Goal: Task Accomplishment & Management: Manage account settings

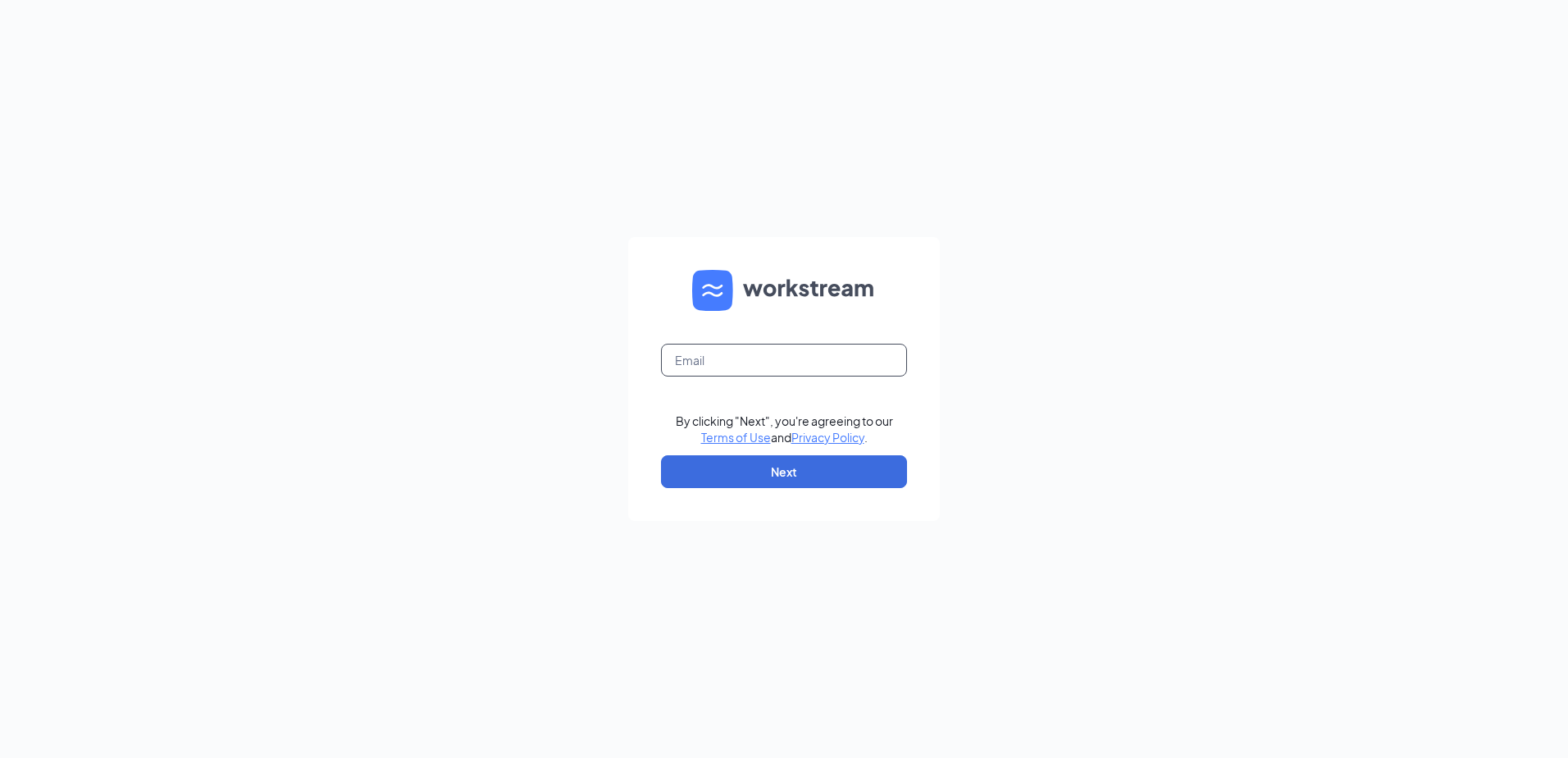
click at [815, 352] on input "text" at bounding box center [784, 360] width 246 height 33
click at [866, 367] on input "text" at bounding box center [784, 360] width 246 height 33
click at [833, 353] on input "text" at bounding box center [784, 360] width 246 height 33
type input "[EMAIL_ADDRESS][DOMAIN_NAME]"
click at [838, 475] on button "Next" at bounding box center [784, 471] width 246 height 33
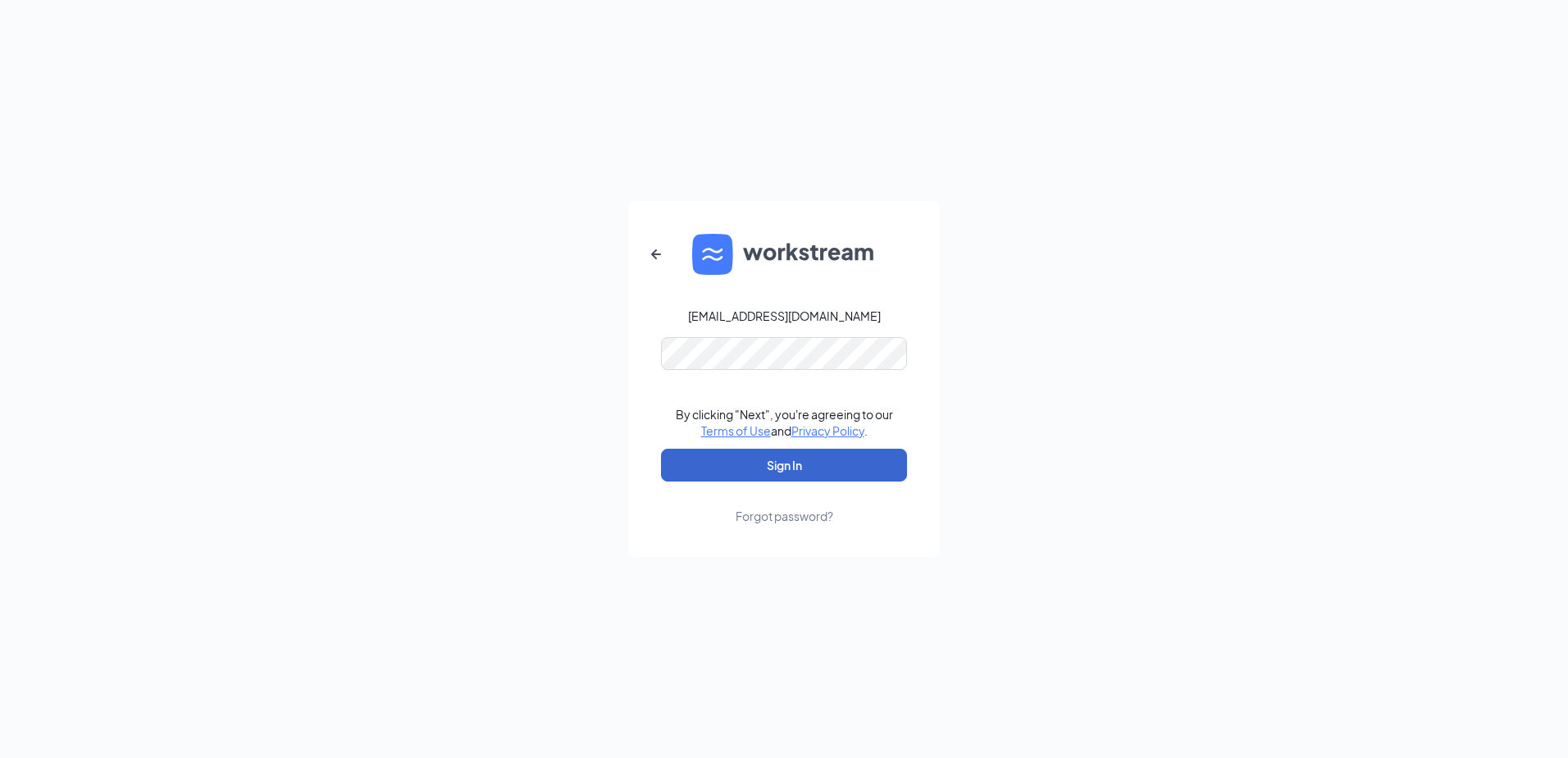
click at [833, 468] on button "Sign In" at bounding box center [784, 465] width 246 height 33
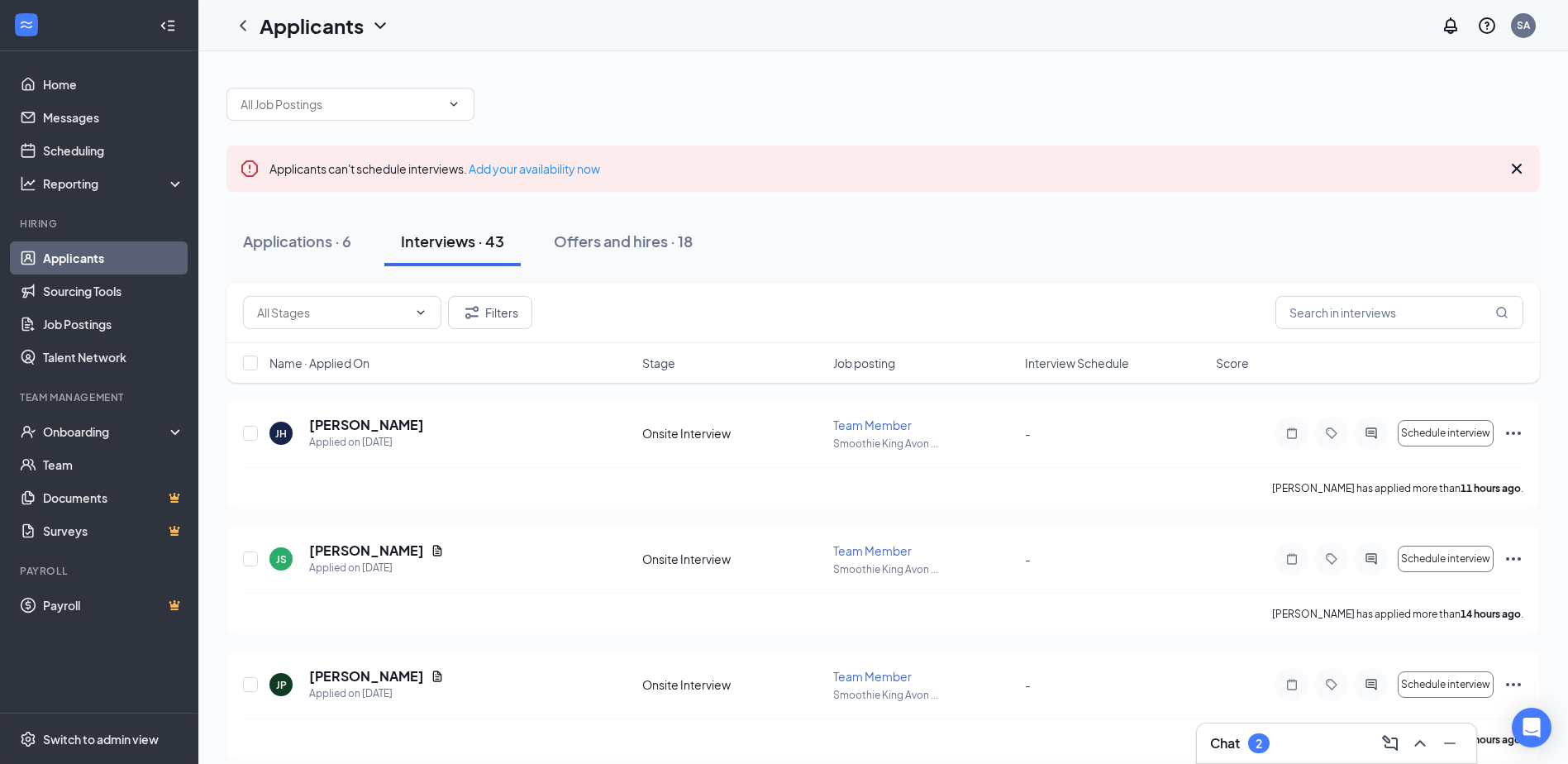
click at [1270, 735] on div "Chat 2" at bounding box center [1239, 742] width 60 height 20
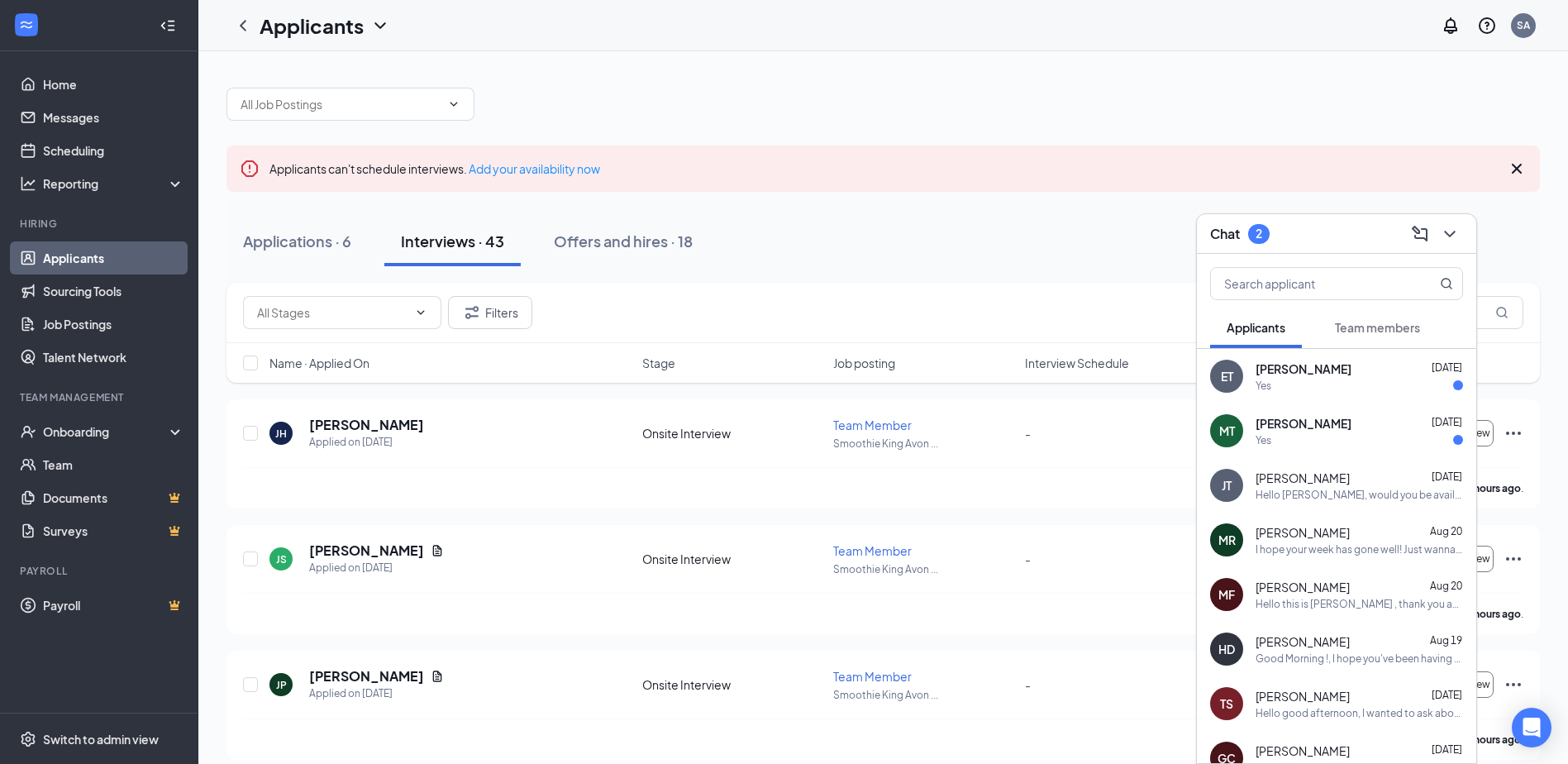
click at [1381, 317] on button "Team members" at bounding box center [1377, 328] width 118 height 42
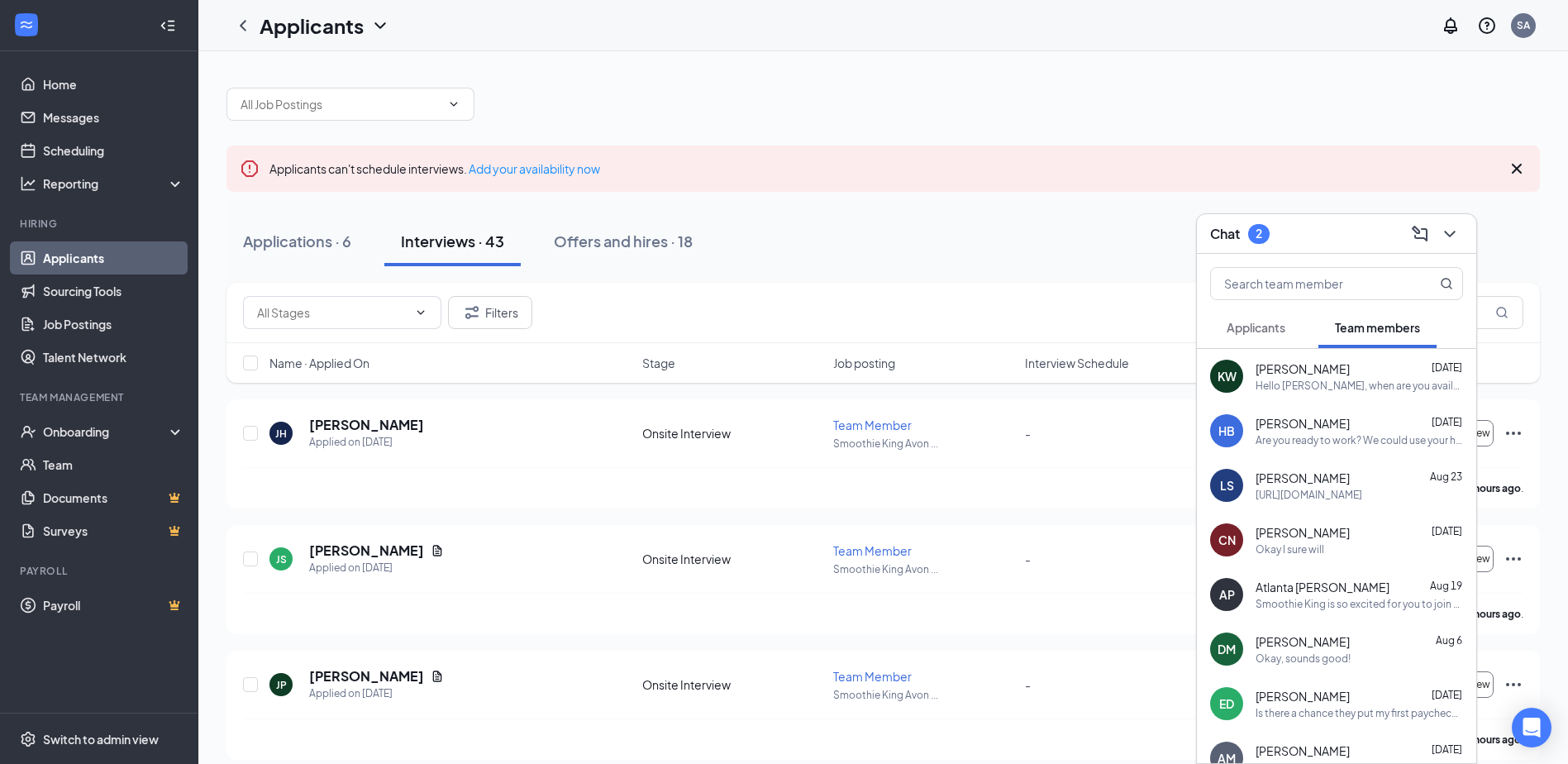
click at [1272, 325] on span "Applicants" at bounding box center [1256, 327] width 59 height 15
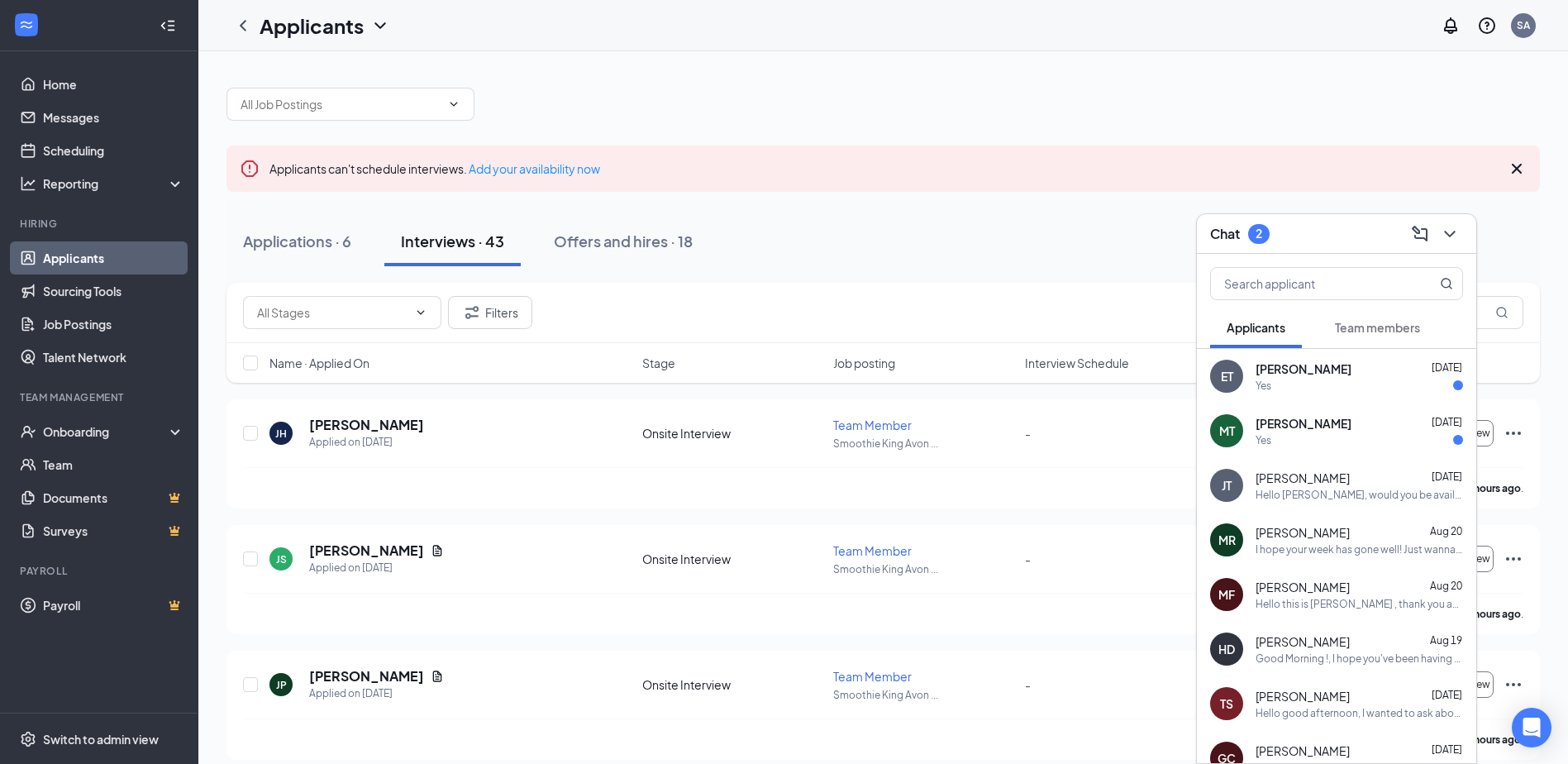
click at [1335, 439] on div "Yes" at bounding box center [1359, 440] width 207 height 14
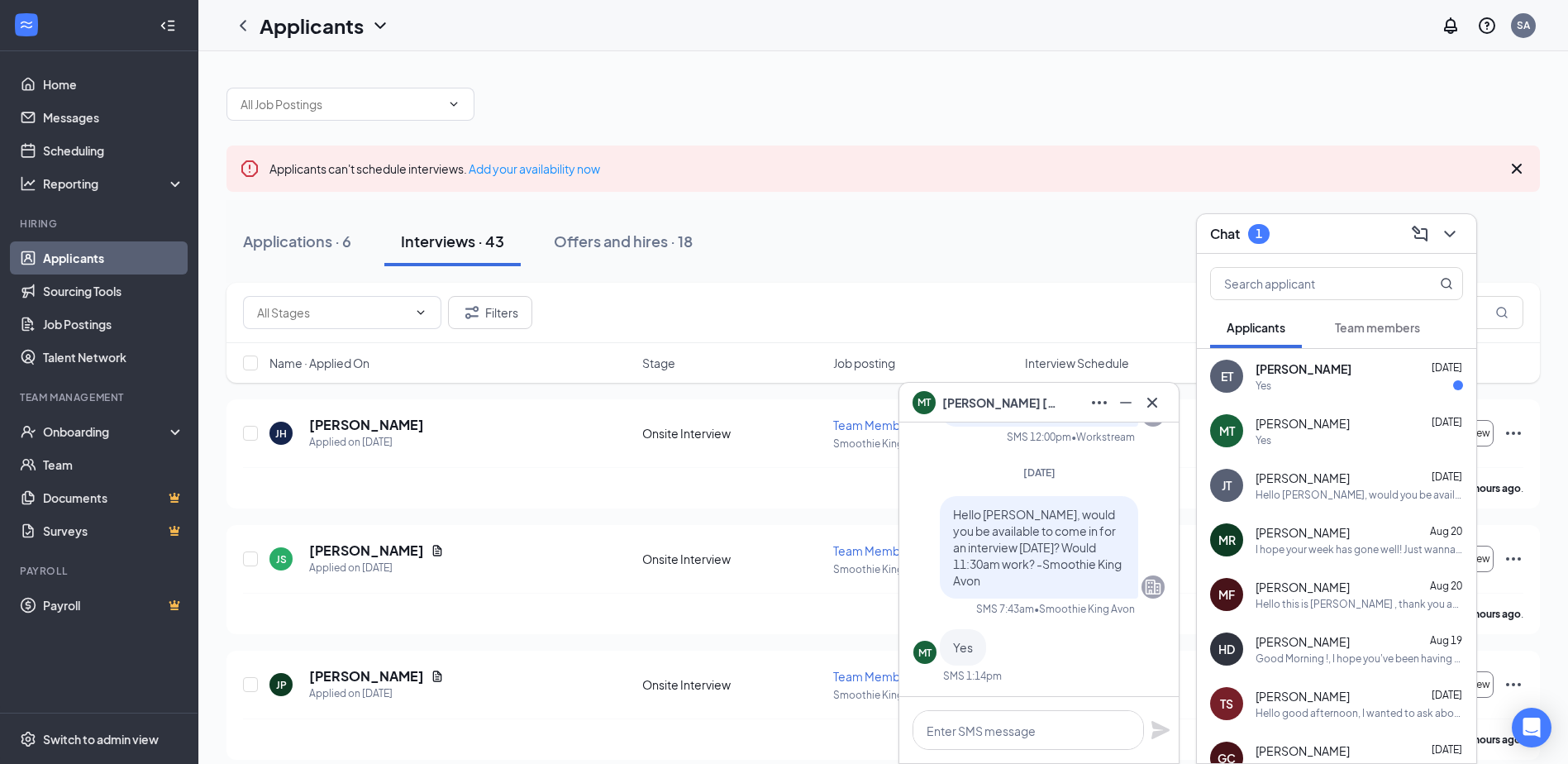
click at [1348, 381] on div "Yes" at bounding box center [1359, 385] width 207 height 14
click at [1154, 408] on icon "Cross" at bounding box center [1152, 402] width 20 height 20
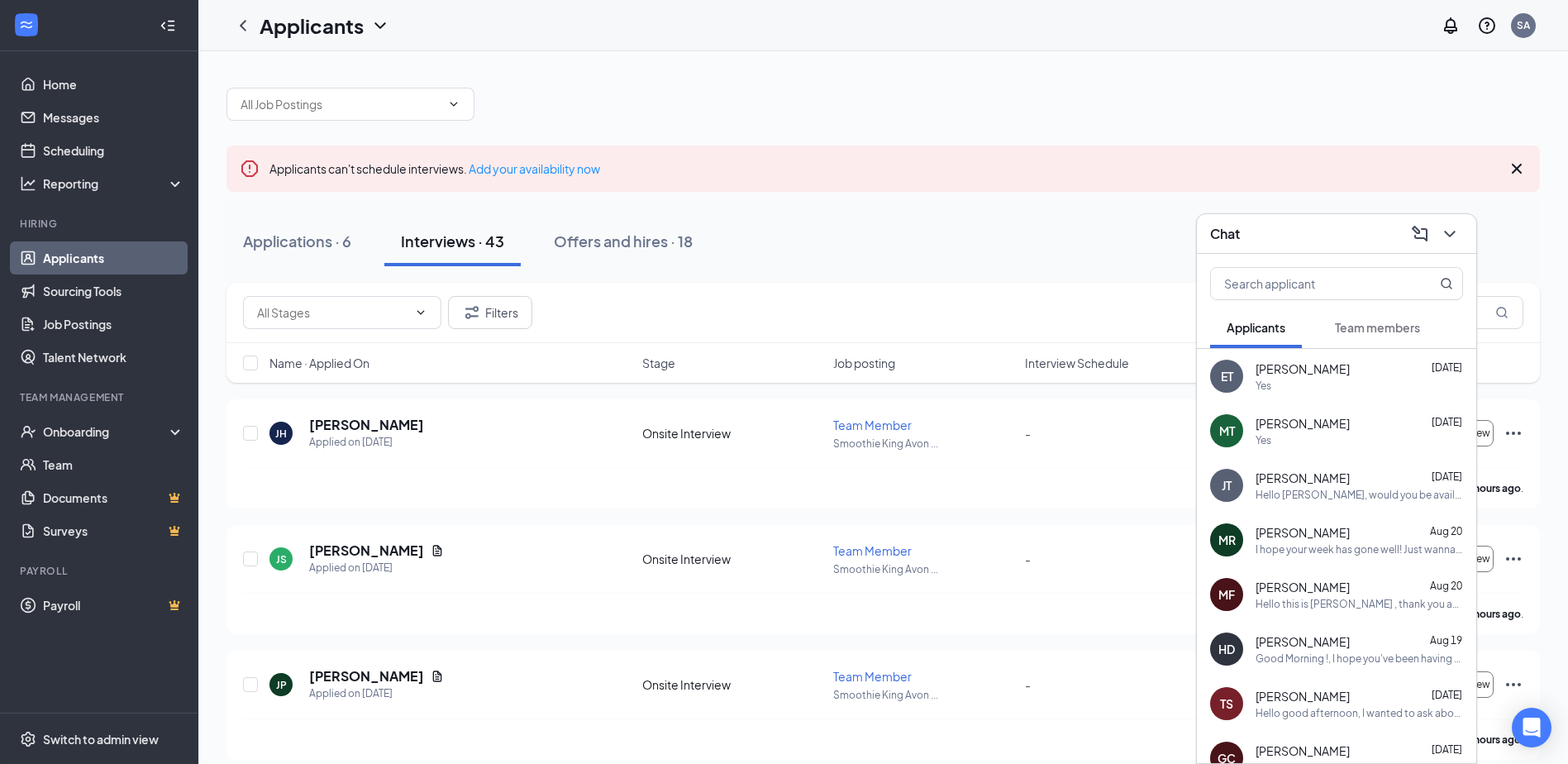
click at [1323, 435] on div "Yes" at bounding box center [1359, 440] width 207 height 14
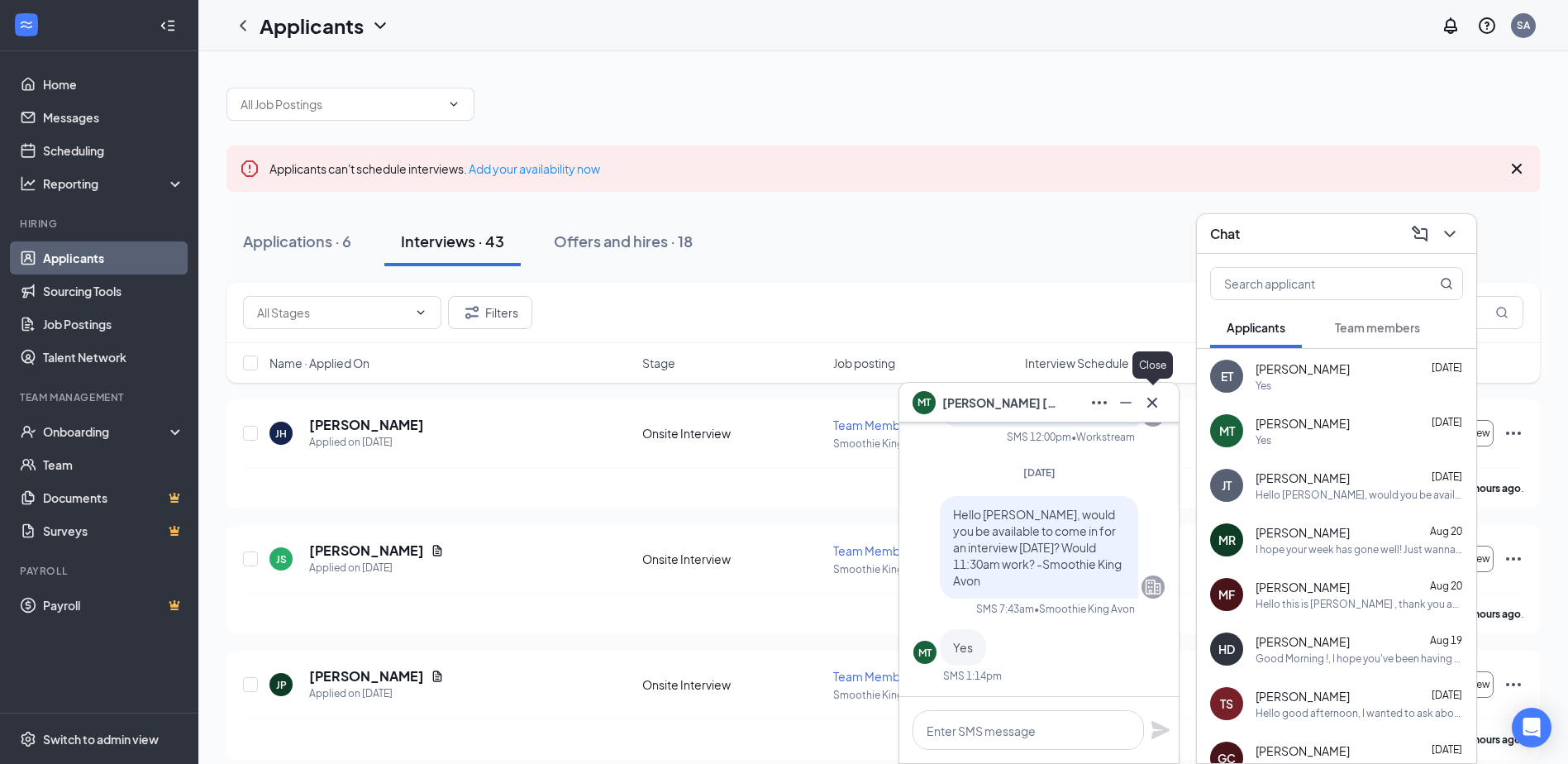
click at [1142, 408] on icon "Cross" at bounding box center [1152, 402] width 20 height 20
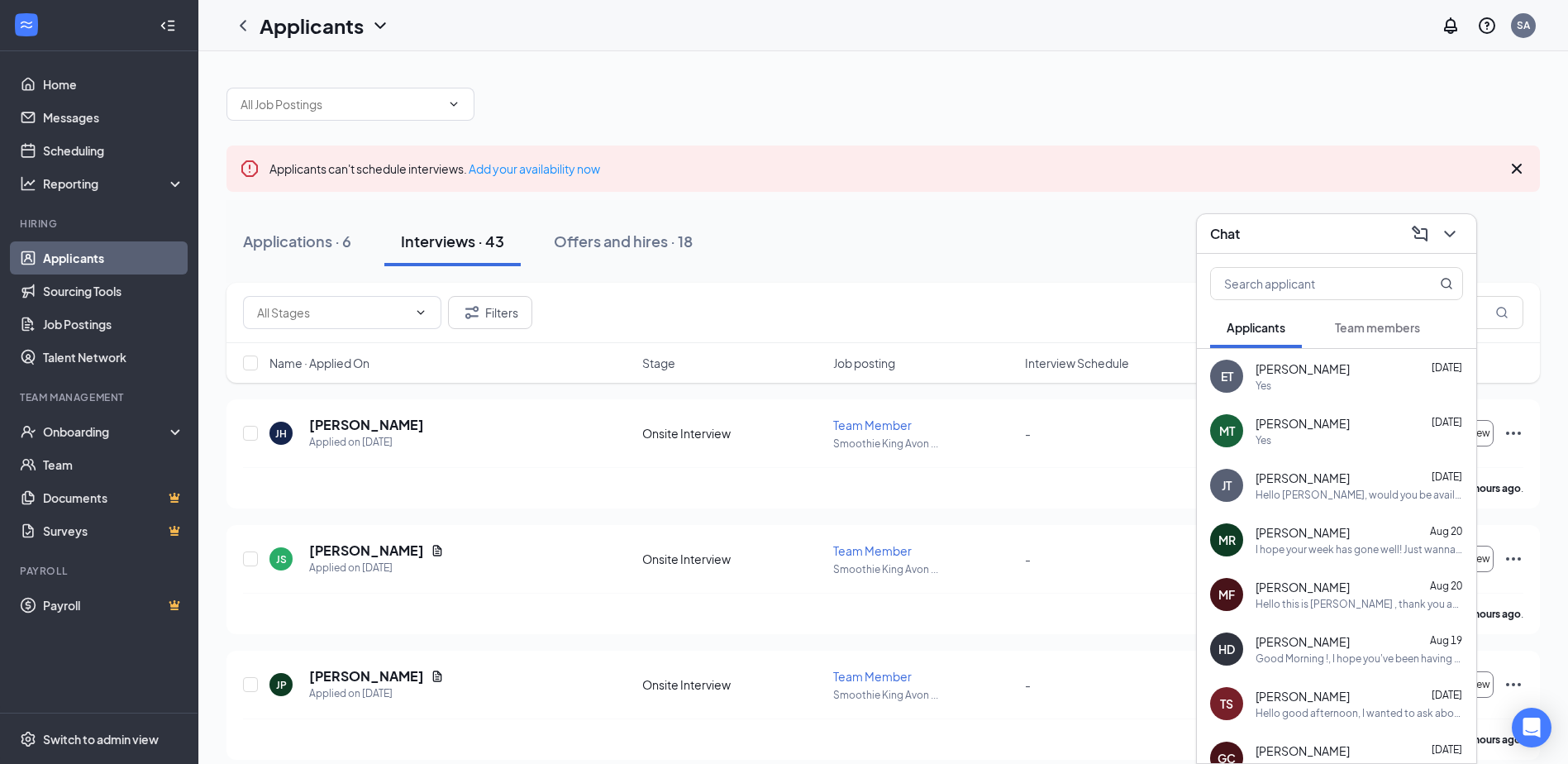
click at [1361, 331] on span "Team members" at bounding box center [1377, 327] width 85 height 15
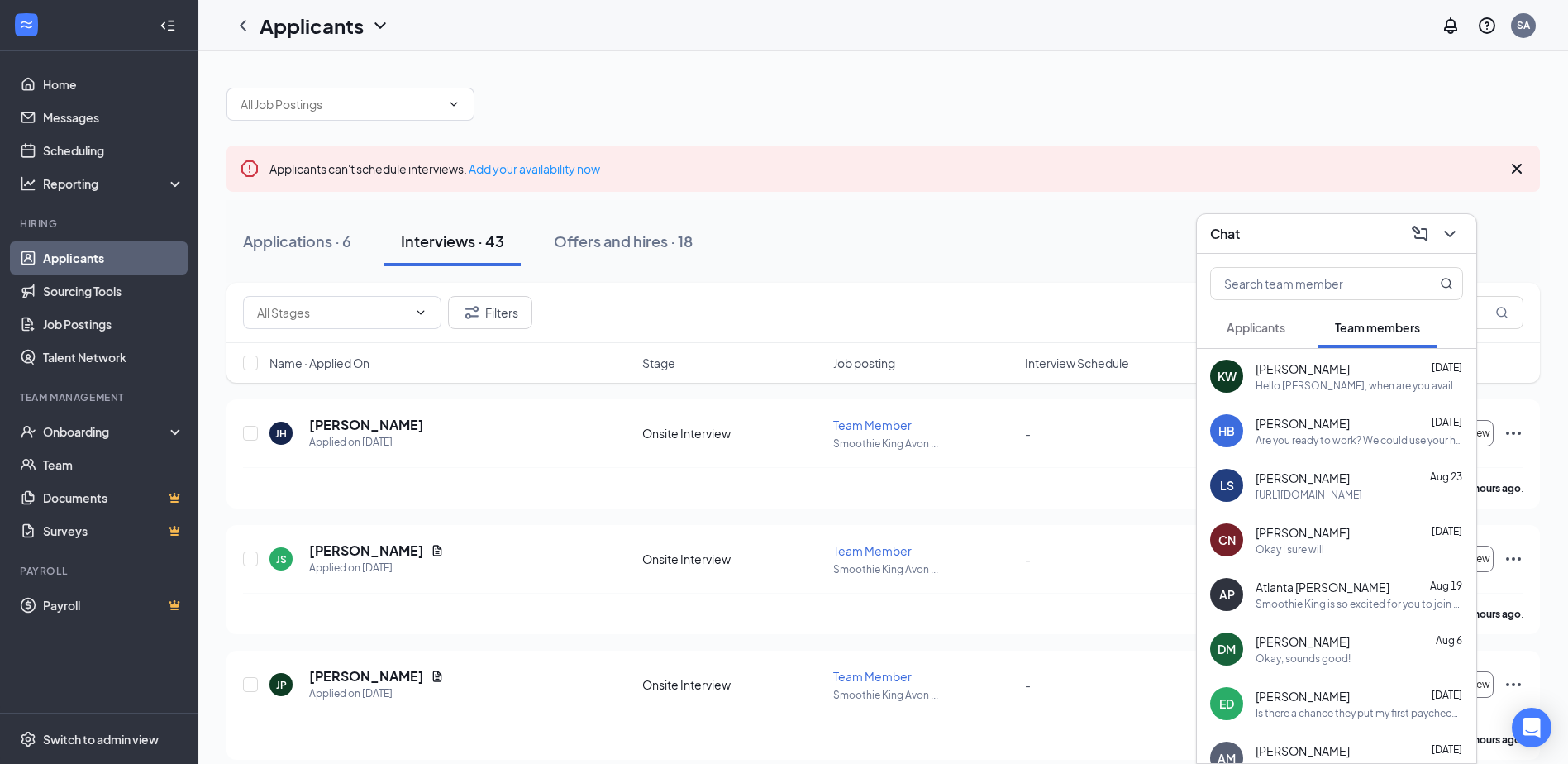
click at [1326, 433] on div "Are you ready to work? We could use your help this week." at bounding box center [1359, 440] width 207 height 14
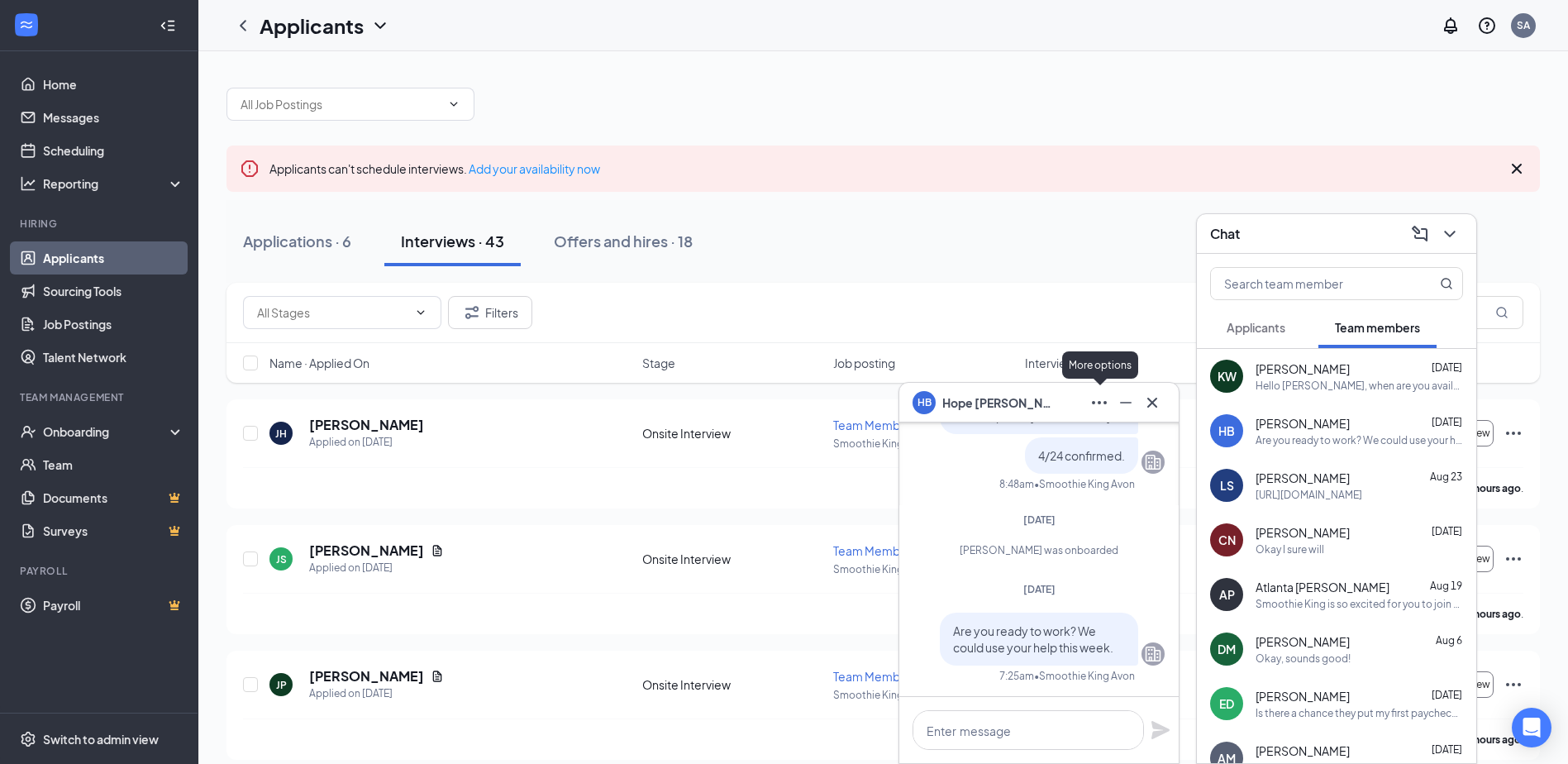
click at [1094, 408] on icon "Ellipses" at bounding box center [1099, 402] width 20 height 20
click at [1116, 445] on link "View employee profile" at bounding box center [1210, 446] width 221 height 16
